Goal: Transaction & Acquisition: Purchase product/service

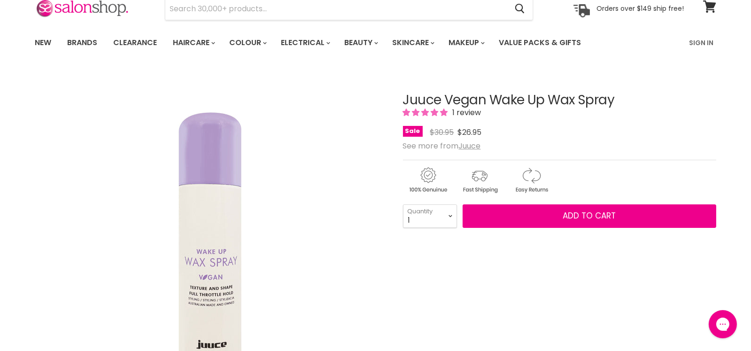
scroll to position [46, 0]
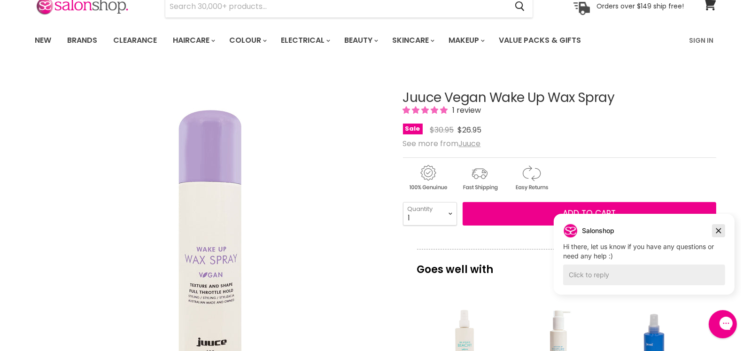
click at [713, 227] on button "Dismiss campaign" at bounding box center [717, 230] width 13 height 13
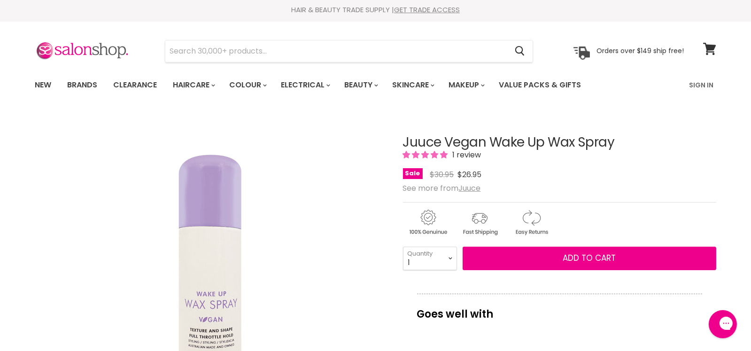
scroll to position [0, 0]
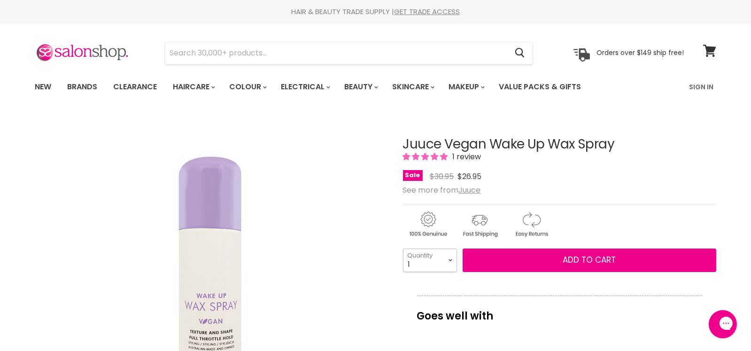
click at [449, 257] on select "1 2 3 4 5 6 7 8 9 10+" at bounding box center [430, 259] width 54 height 23
select select "6"
click at [403, 248] on select "1 2 3 4 5 6 7 8 9 10+" at bounding box center [430, 259] width 54 height 23
type input "6"
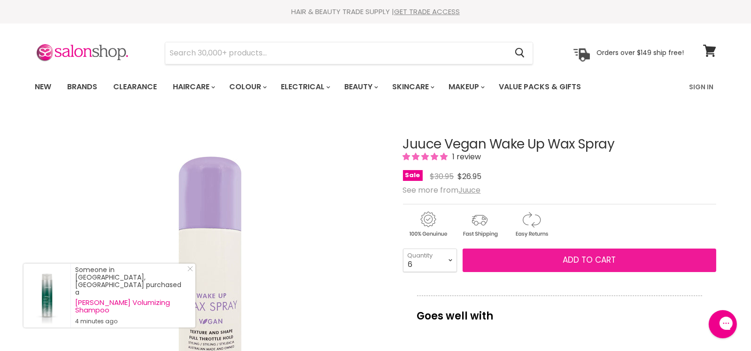
click at [537, 261] on button "Add to cart" at bounding box center [588, 259] width 253 height 23
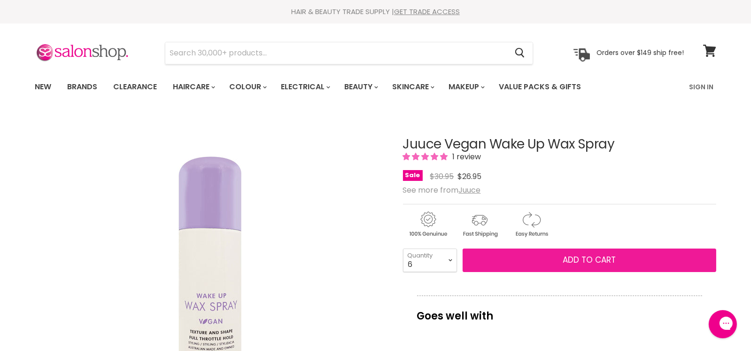
click at [571, 260] on span "Add to cart" at bounding box center [588, 259] width 53 height 11
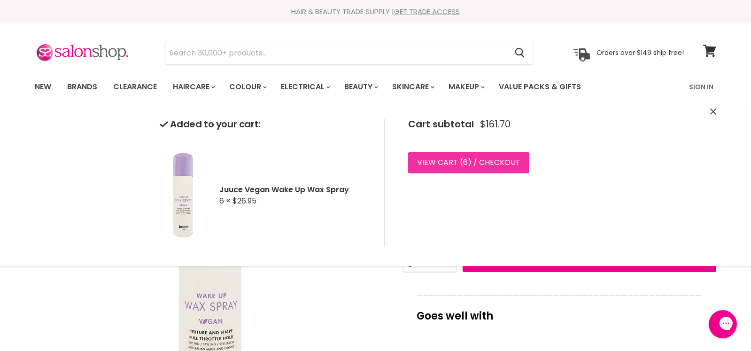
click at [452, 160] on link "View cart ( 6 ) / Checkout" at bounding box center [468, 162] width 121 height 21
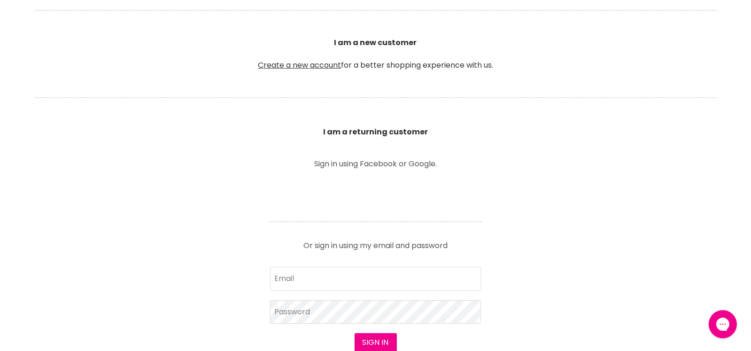
scroll to position [422, 0]
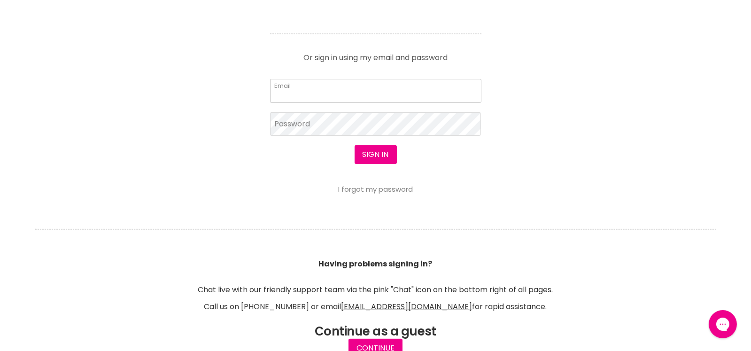
click at [299, 93] on input "Email" at bounding box center [375, 90] width 211 height 23
type input "[EMAIL_ADDRESS][DOMAIN_NAME]"
